Goal: Find specific page/section: Find specific page/section

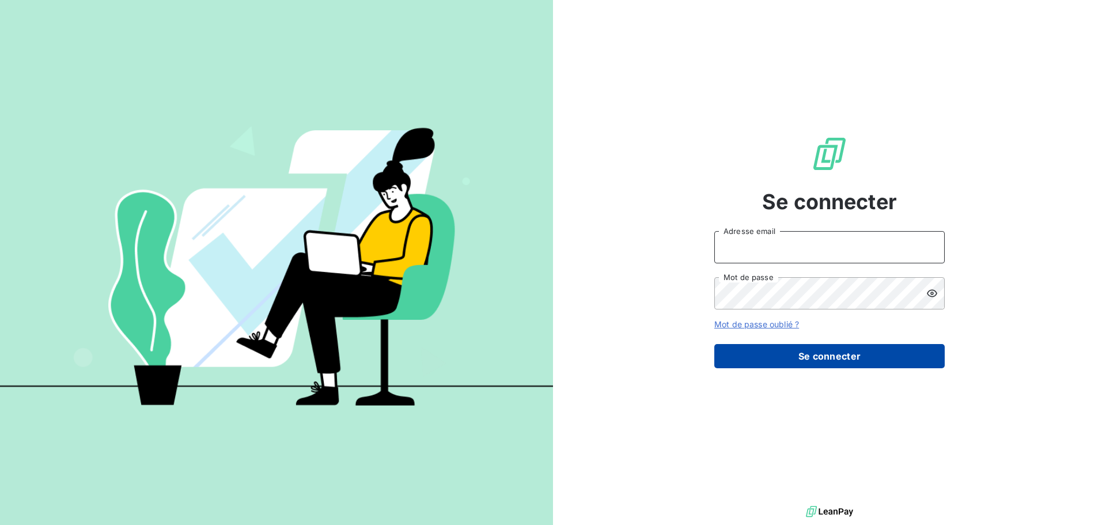
type input "CONTACT@EASYWELD.FR"
click at [796, 354] on button "Se connecter" at bounding box center [829, 356] width 230 height 24
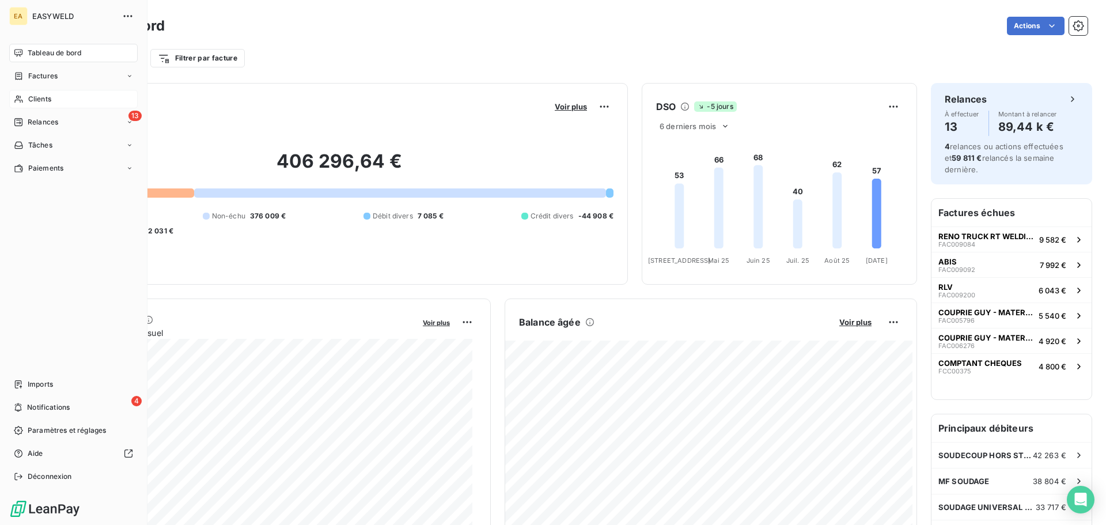
click at [29, 96] on span "Clients" at bounding box center [39, 99] width 23 height 10
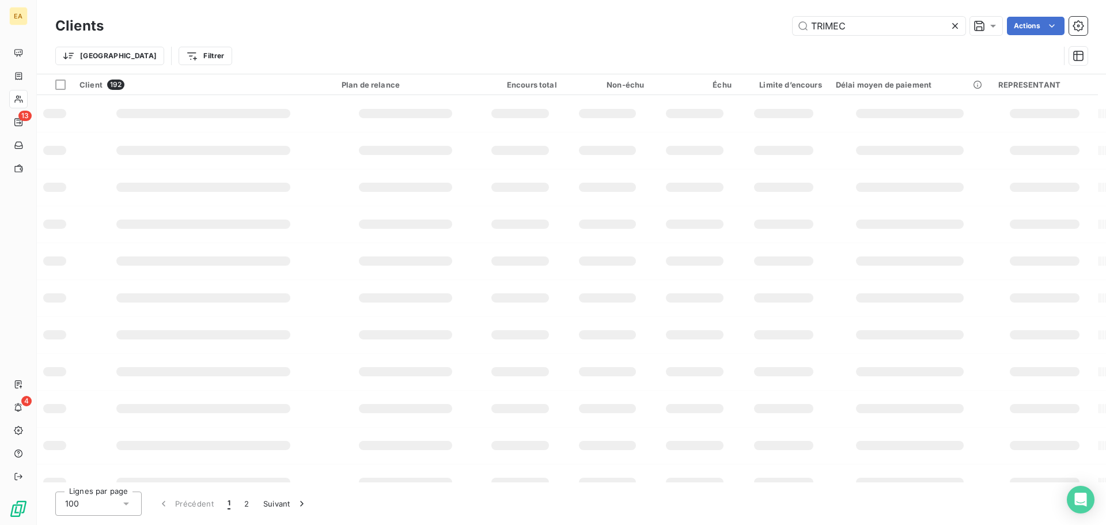
type input "TRIMECA"
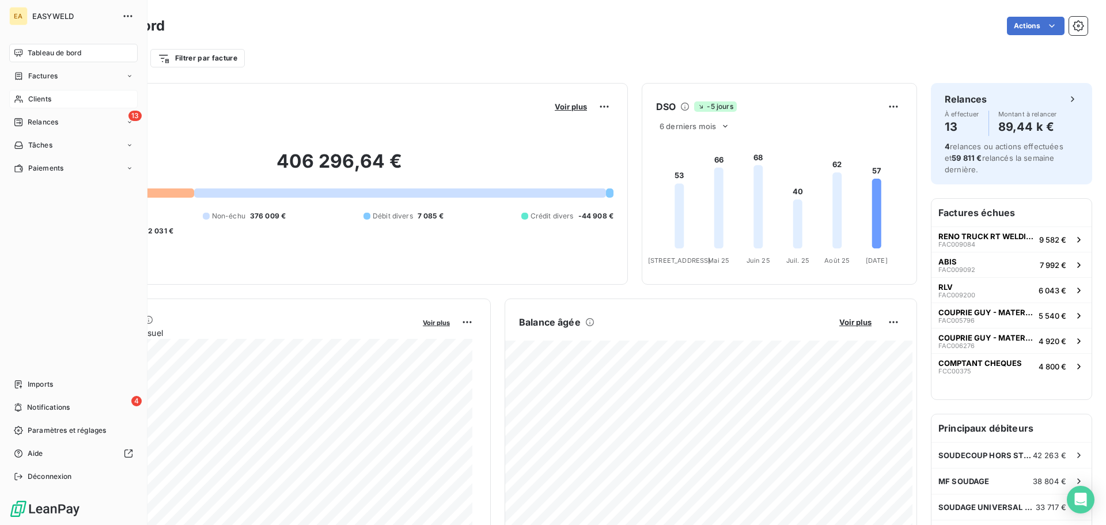
click at [36, 96] on span "Clients" at bounding box center [39, 99] width 23 height 10
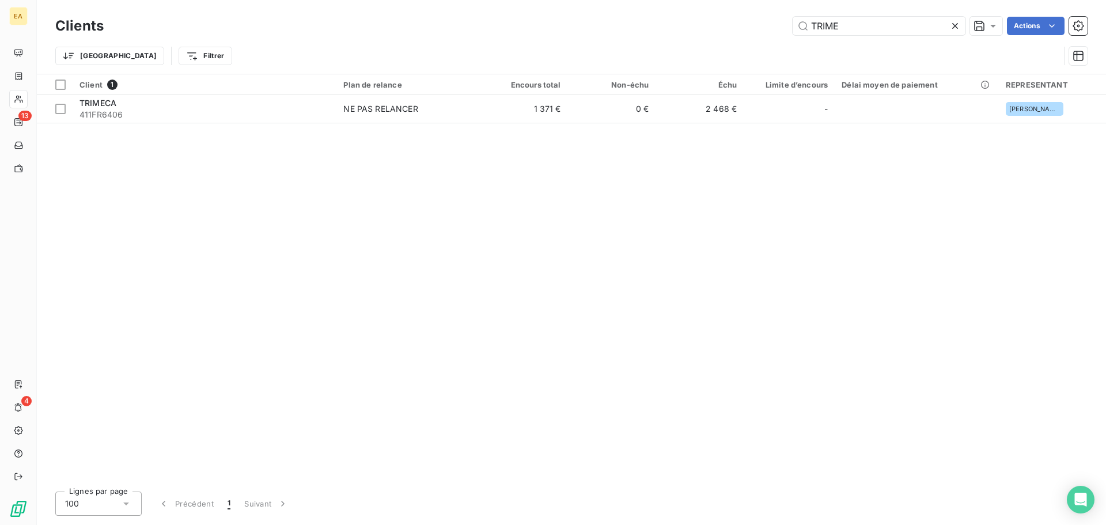
type input "TRIME"
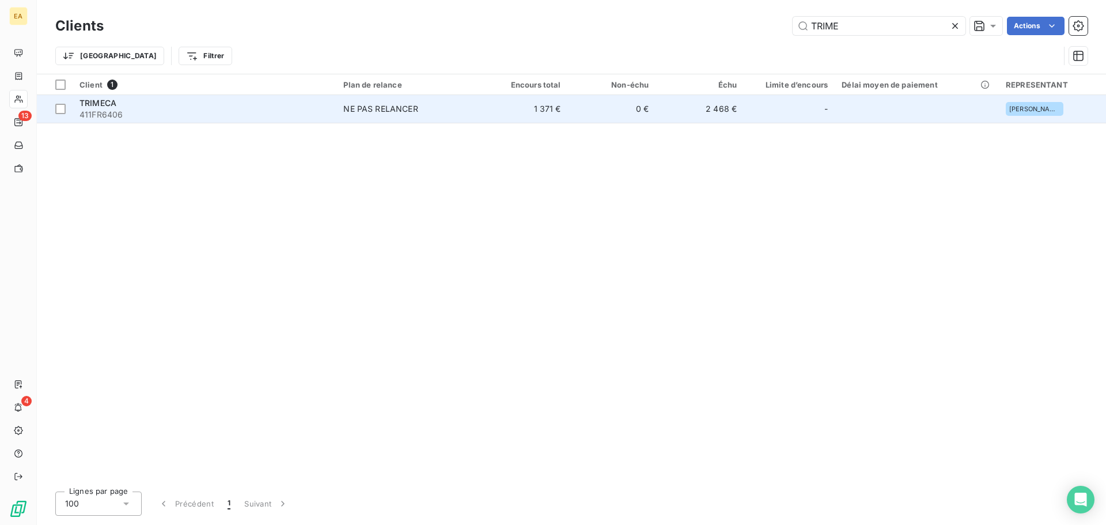
click at [762, 116] on div "-" at bounding box center [789, 109] width 77 height 18
